Goal: Find specific page/section: Find specific page/section

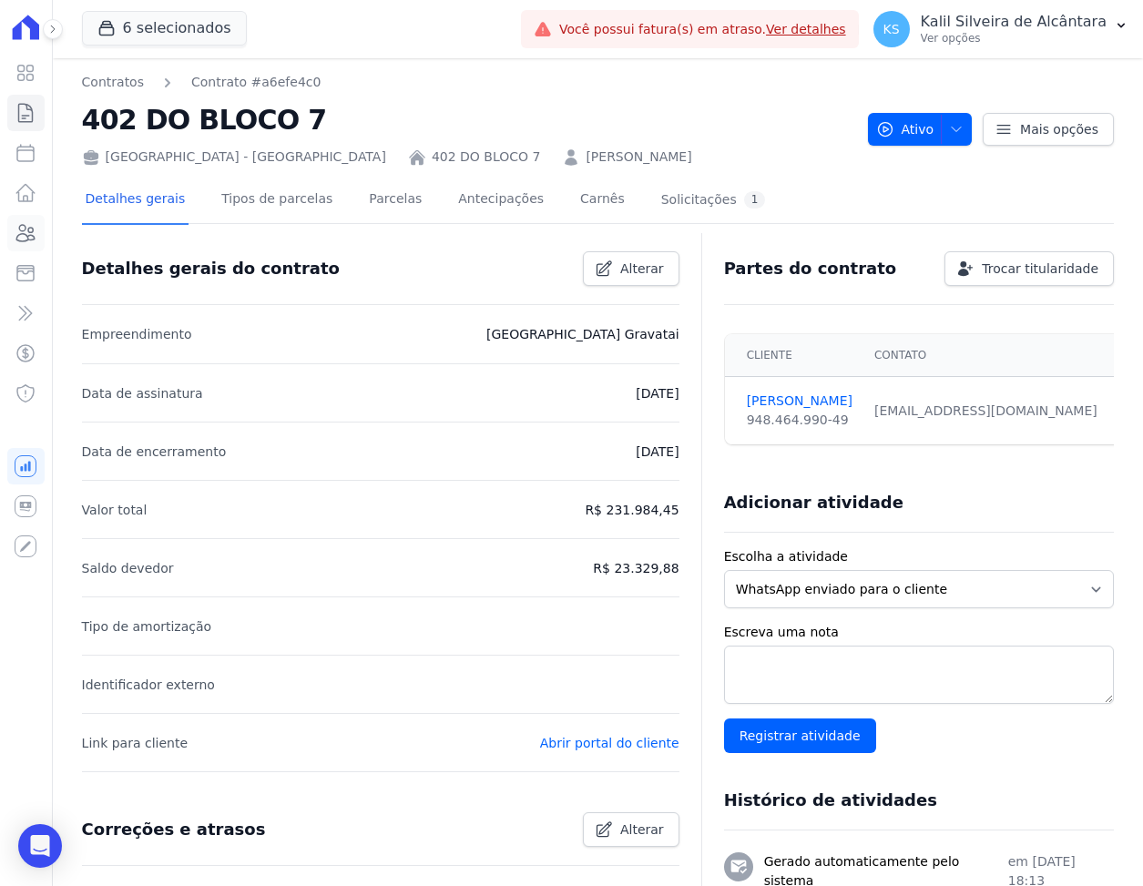
click at [32, 237] on icon at bounding box center [26, 233] width 22 height 22
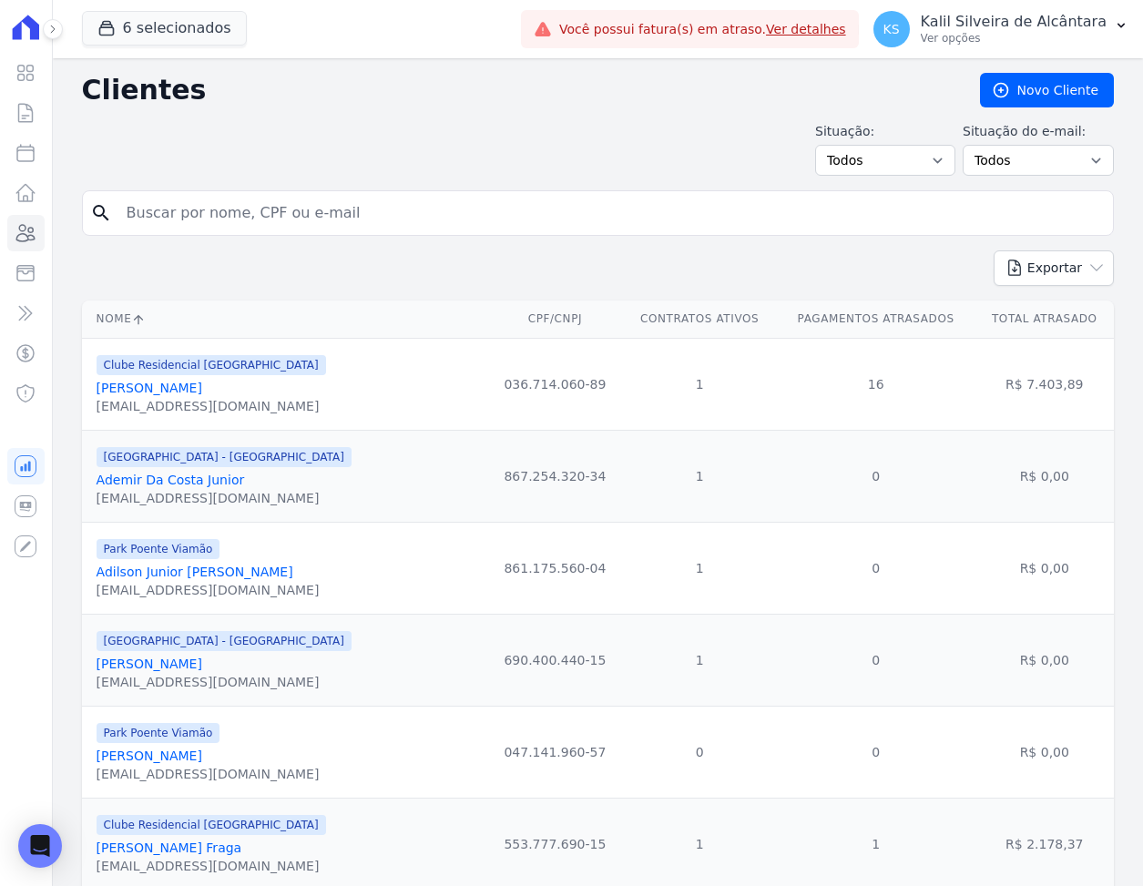
click at [204, 211] on input "search" at bounding box center [611, 213] width 990 height 36
type input "[PERSON_NAME]"
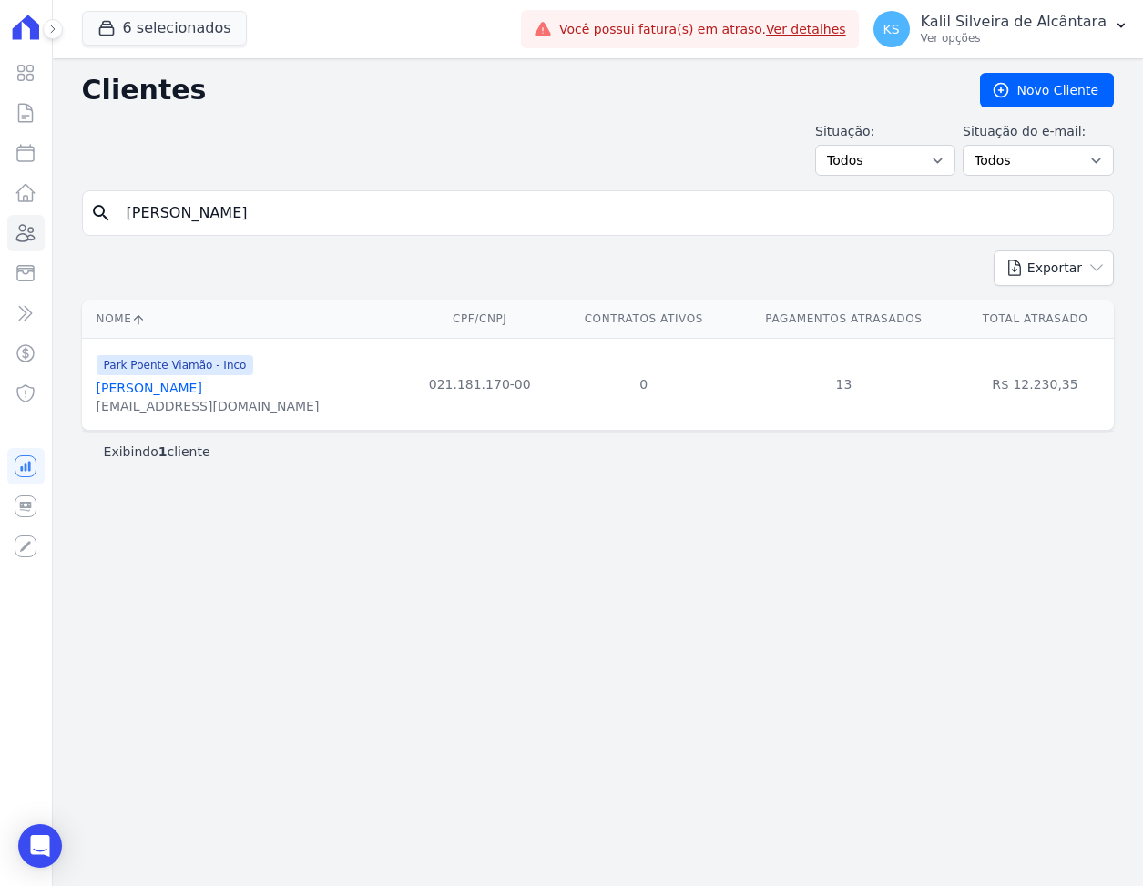
click at [202, 391] on link "[PERSON_NAME]" at bounding box center [150, 388] width 106 height 15
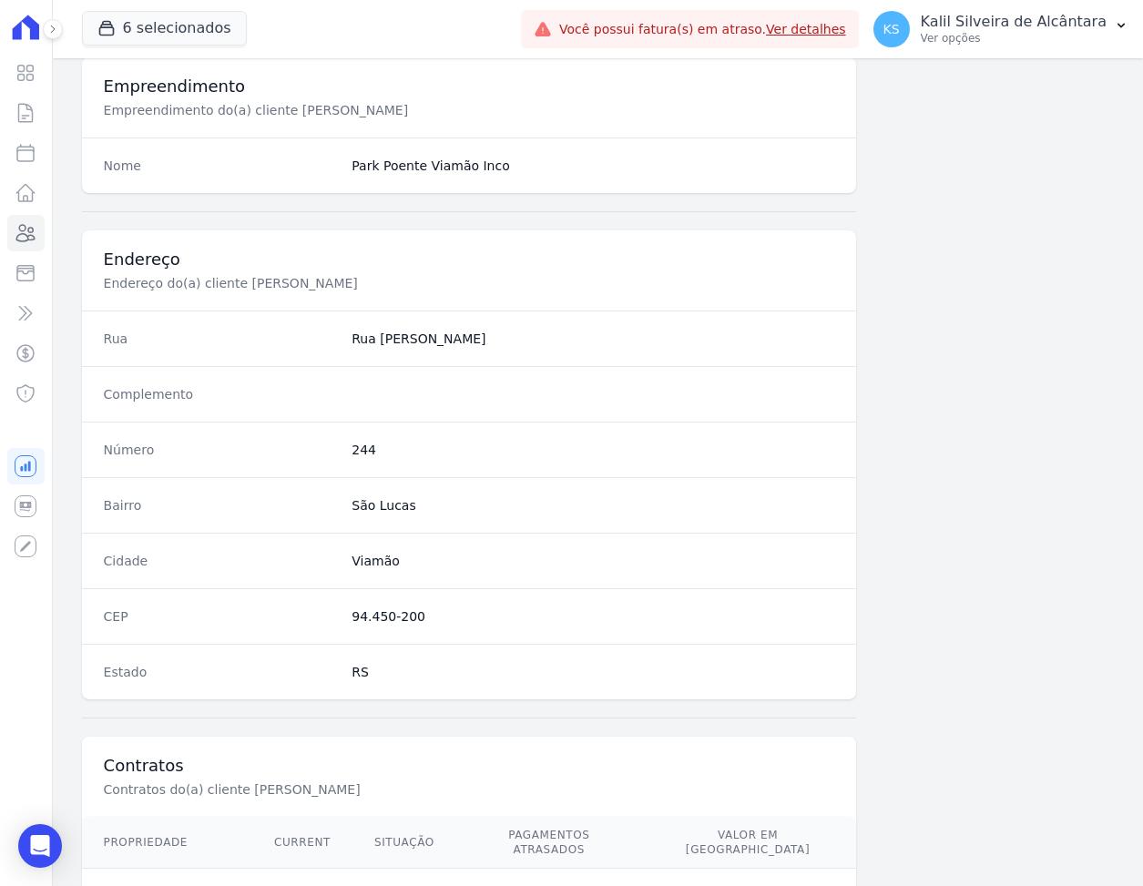
scroll to position [901, 0]
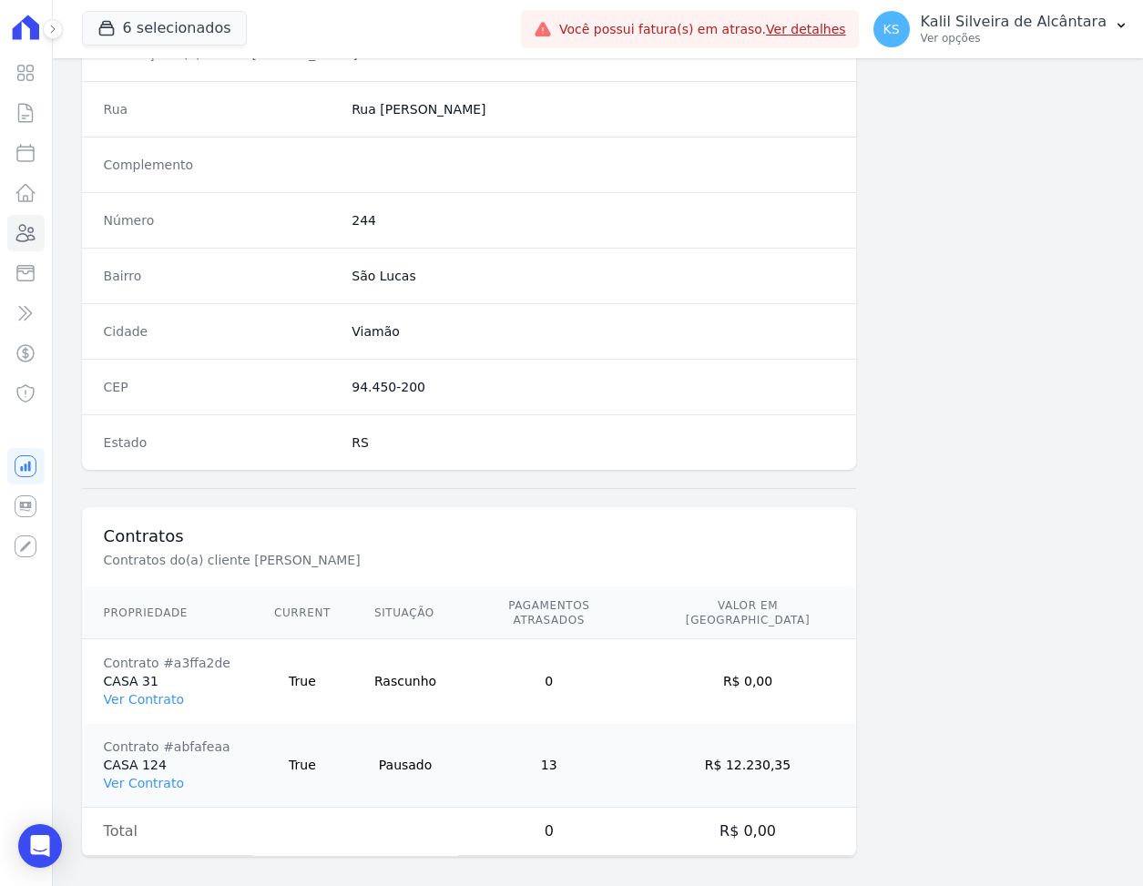
drag, startPoint x: 368, startPoint y: 720, endPoint x: 147, endPoint y: 636, distance: 236.9
click at [304, 693] on tbody "Contrato #a3ffa2de CASA 31 Ver Contrato True [GEOGRAPHIC_DATA] 0 R$ 0,00 Contra…" at bounding box center [469, 723] width 774 height 168
click at [498, 723] on td "13" at bounding box center [548, 765] width 181 height 85
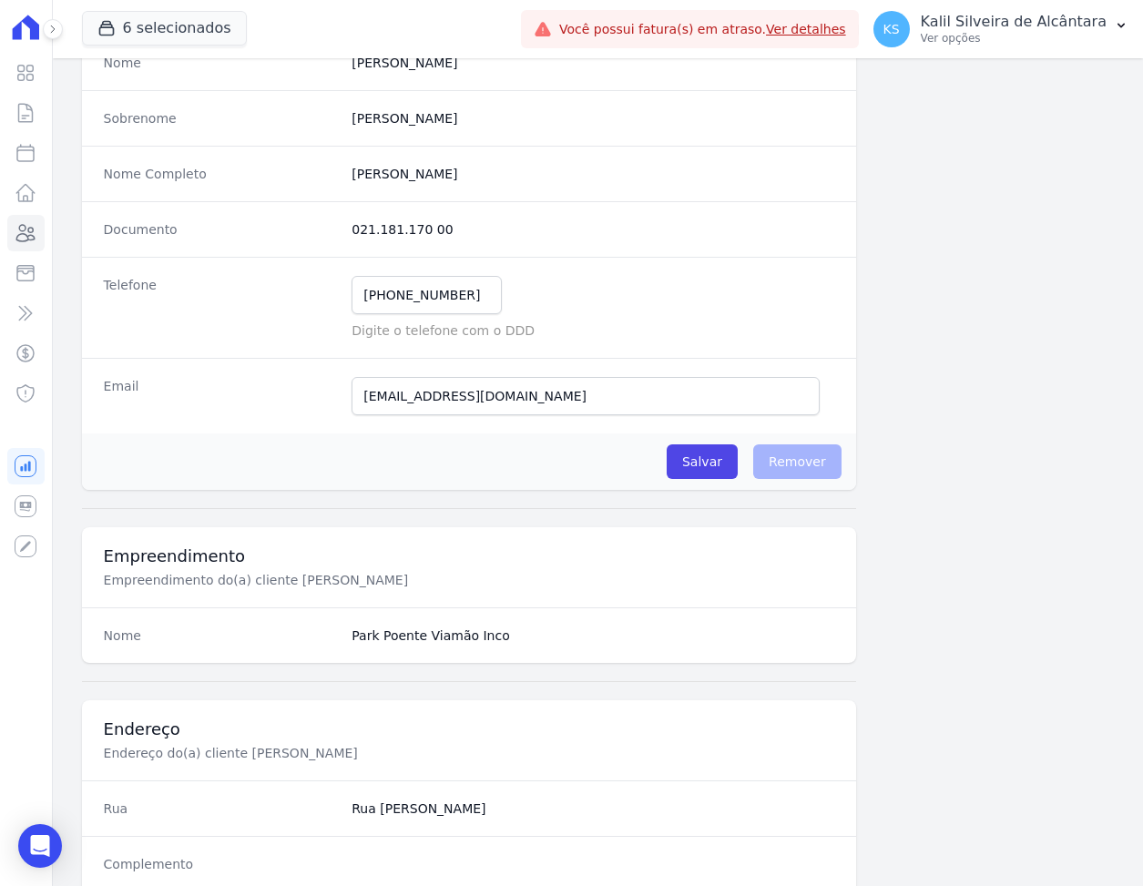
scroll to position [0, 0]
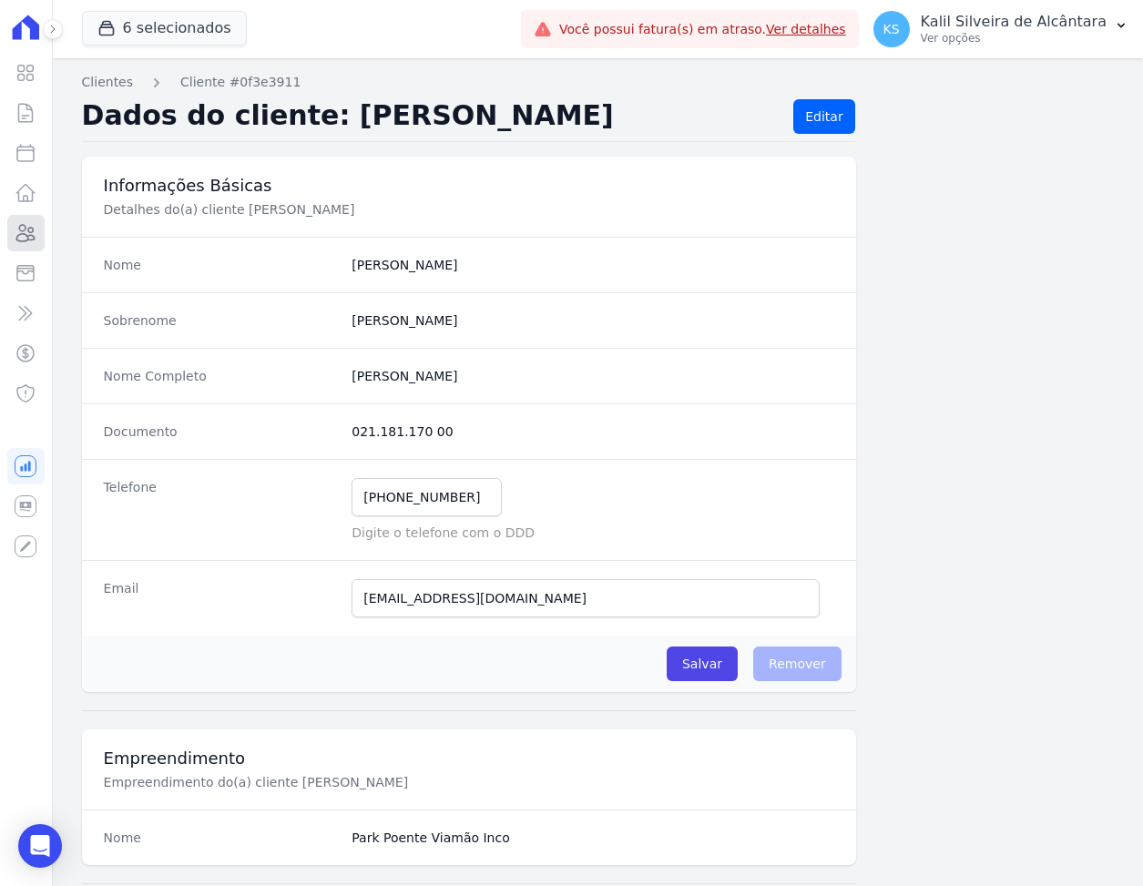
click at [23, 239] on icon at bounding box center [26, 233] width 22 height 22
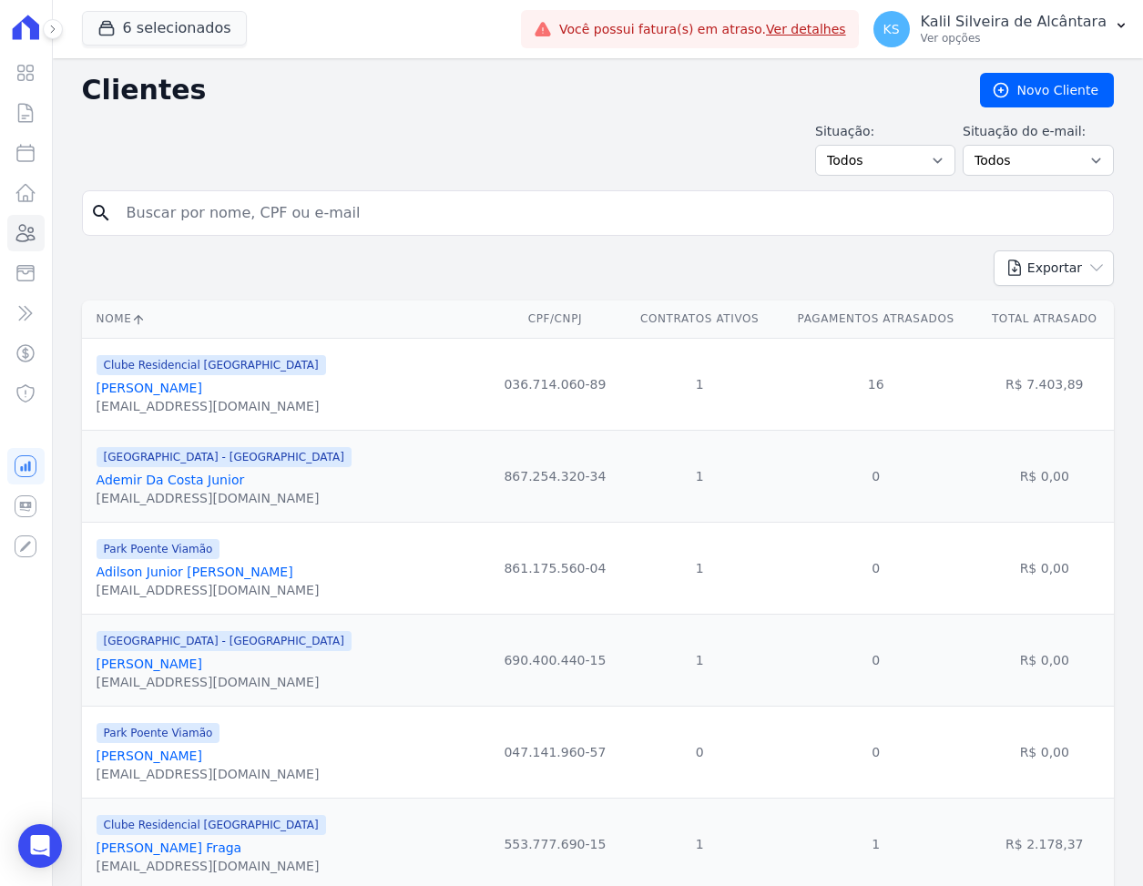
click at [200, 210] on input "search" at bounding box center [611, 213] width 990 height 36
type input "matheus al"
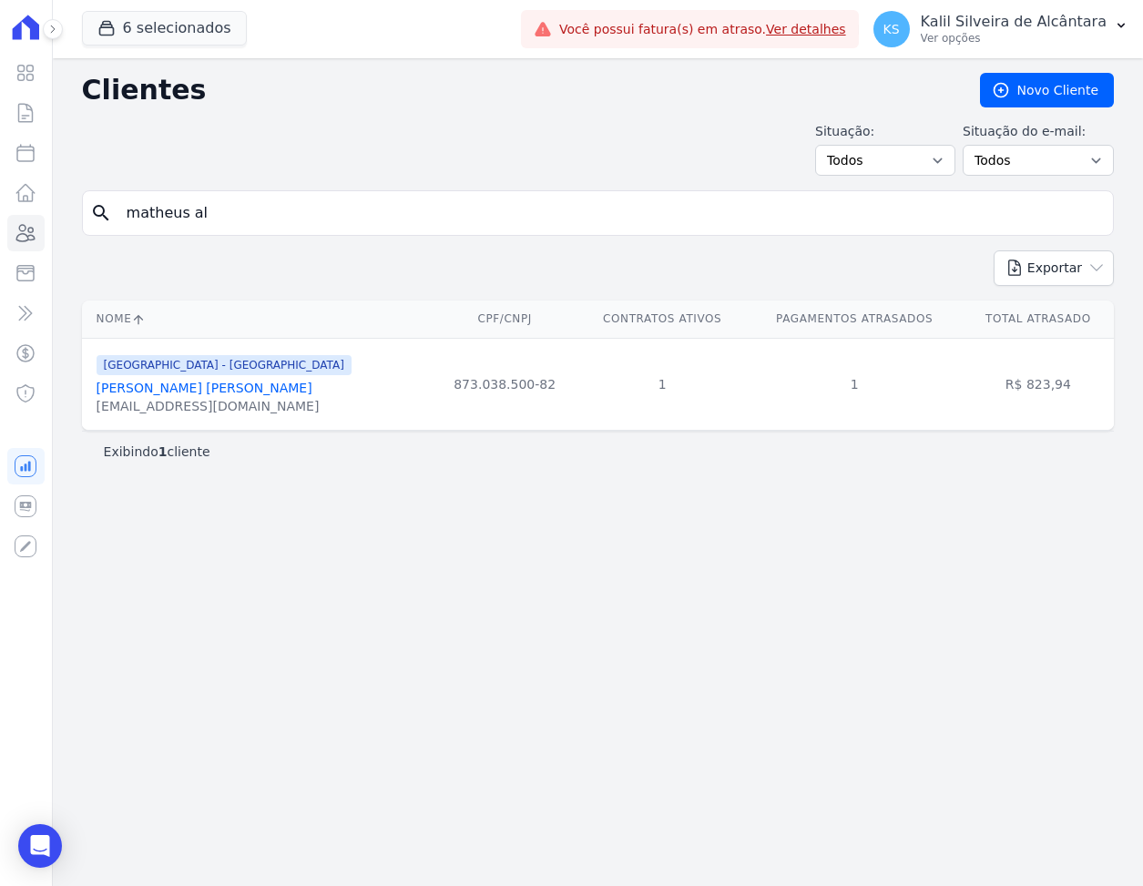
click at [198, 387] on link "[PERSON_NAME] [PERSON_NAME]" at bounding box center [205, 388] width 216 height 15
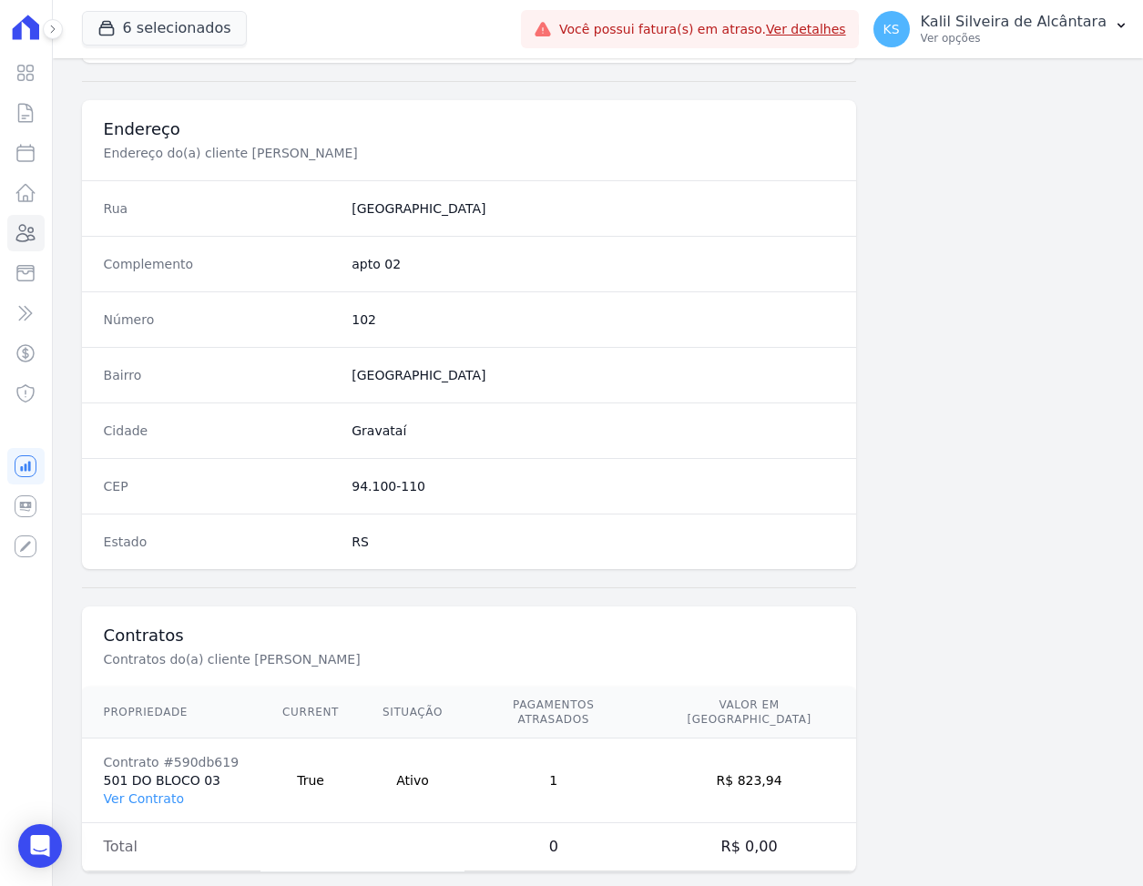
scroll to position [818, 0]
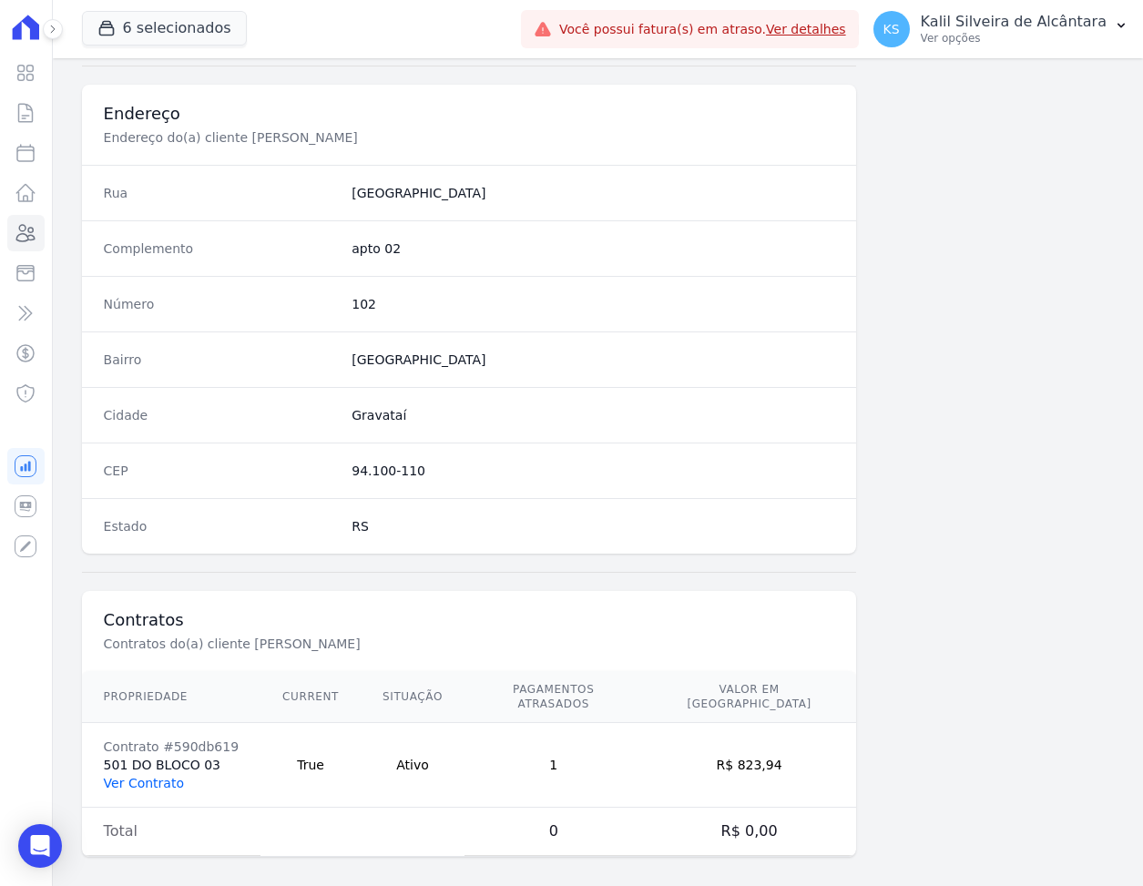
click at [165, 776] on link "Ver Contrato" at bounding box center [144, 783] width 80 height 15
